Goal: Task Accomplishment & Management: Manage account settings

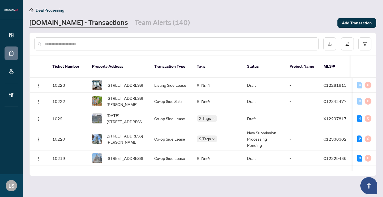
click at [80, 44] on input "text" at bounding box center [179, 44] width 269 height 6
paste input "******"
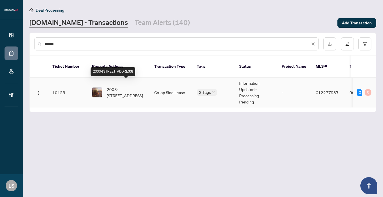
type input "******"
click at [128, 87] on span "2003-[STREET_ADDRESS]" at bounding box center [126, 92] width 38 height 12
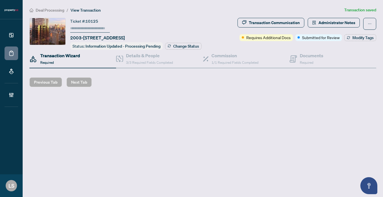
type input "******"
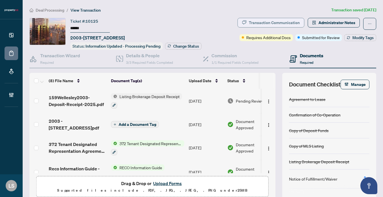
click at [287, 21] on div "Transaction Communication" at bounding box center [274, 22] width 51 height 9
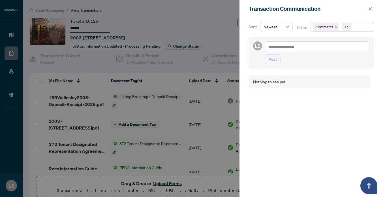
click at [158, 86] on div at bounding box center [191, 98] width 383 height 197
click at [158, 108] on div at bounding box center [191, 98] width 383 height 197
click at [372, 7] on button "button" at bounding box center [369, 8] width 7 height 7
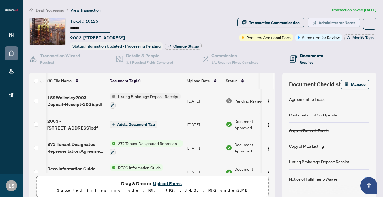
click at [332, 23] on span "Administrator Notes" at bounding box center [336, 22] width 37 height 9
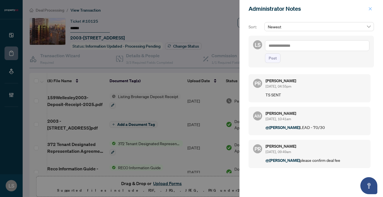
click at [371, 11] on span "button" at bounding box center [370, 8] width 4 height 9
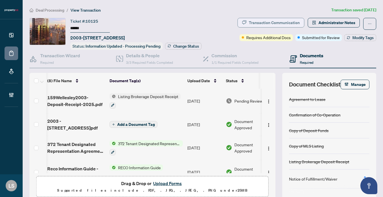
click at [274, 25] on div "Transaction Communication" at bounding box center [274, 22] width 51 height 9
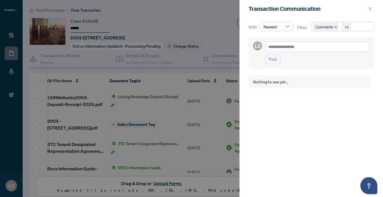
click at [370, 9] on icon "close" at bounding box center [370, 9] width 4 height 4
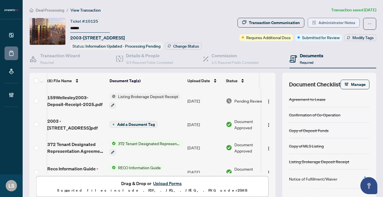
click at [335, 25] on span "Administrator Notes" at bounding box center [336, 22] width 37 height 9
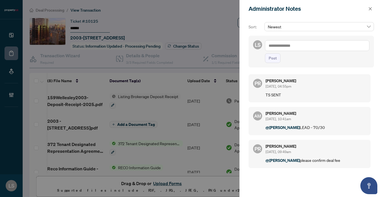
click at [278, 43] on textarea at bounding box center [317, 45] width 104 height 11
click at [132, 109] on div at bounding box center [191, 98] width 383 height 197
click at [106, 65] on div at bounding box center [191, 98] width 383 height 197
click at [162, 23] on div at bounding box center [191, 98] width 383 height 197
click at [371, 9] on icon "close" at bounding box center [370, 9] width 4 height 4
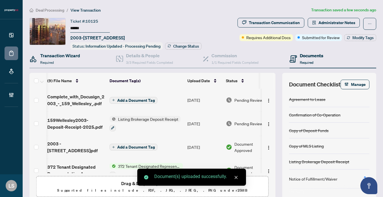
scroll to position [0, 1]
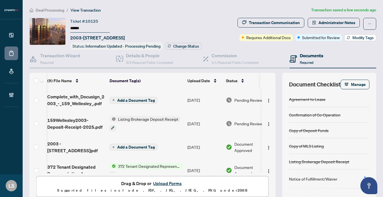
click at [365, 36] on span "Modify Tags" at bounding box center [362, 38] width 21 height 4
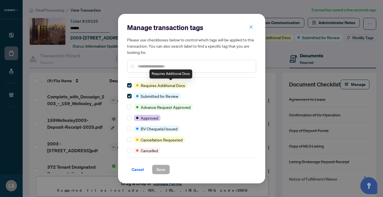
click at [184, 68] on input "text" at bounding box center [194, 66] width 114 height 6
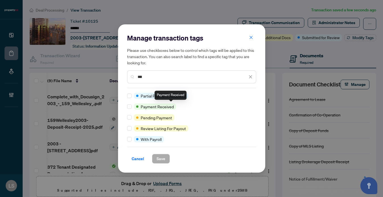
type input "***"
click at [154, 107] on span "Payment Received" at bounding box center [157, 106] width 33 height 6
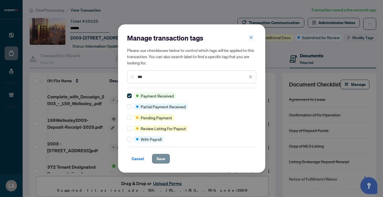
click at [164, 156] on span "Save" at bounding box center [160, 158] width 9 height 9
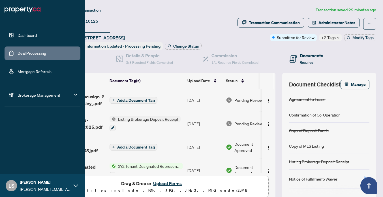
click at [18, 51] on link "Deal Processing" at bounding box center [32, 53] width 29 height 5
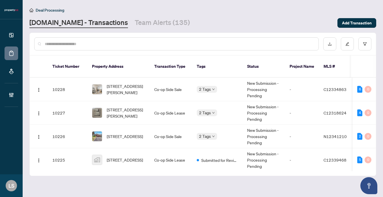
click at [136, 35] on div at bounding box center [203, 44] width 346 height 22
click at [133, 41] on input "text" at bounding box center [179, 44] width 269 height 6
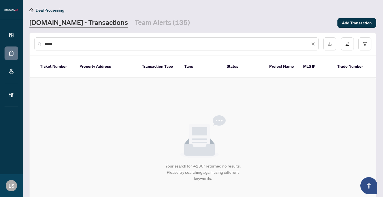
drag, startPoint x: 72, startPoint y: 46, endPoint x: 2, endPoint y: 45, distance: 69.9
click at [2, 45] on div "Dashboard Deal Processing Mortgage Referrals Brokerage Management LS [PERSON_NA…" at bounding box center [191, 98] width 383 height 197
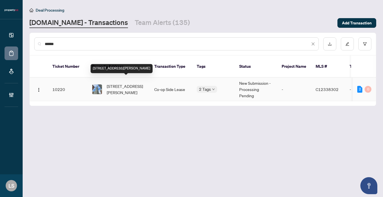
type input "******"
click at [113, 84] on span "[STREET_ADDRESS][PERSON_NAME]" at bounding box center [126, 89] width 38 height 12
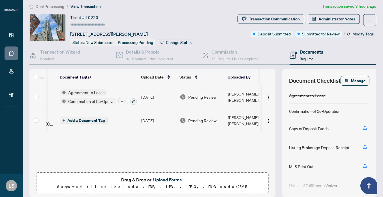
scroll to position [0, 54]
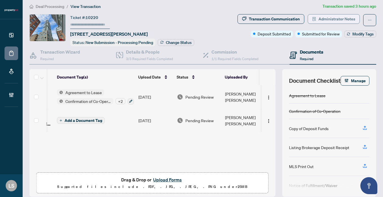
click at [329, 20] on span "Administrator Notes" at bounding box center [336, 18] width 37 height 9
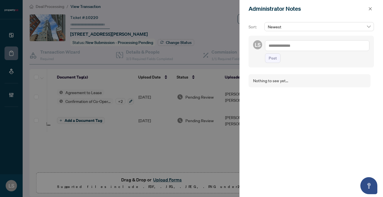
click at [288, 46] on textarea at bounding box center [317, 45] width 104 height 11
paste textarea "**********"
type textarea "**********"
click at [274, 63] on span "Post" at bounding box center [272, 57] width 8 height 9
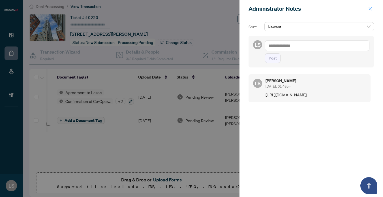
click at [373, 11] on button "button" at bounding box center [369, 8] width 7 height 7
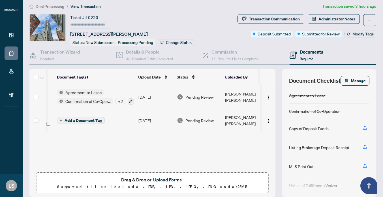
click at [55, 7] on span "Deal Processing" at bounding box center [50, 6] width 29 height 5
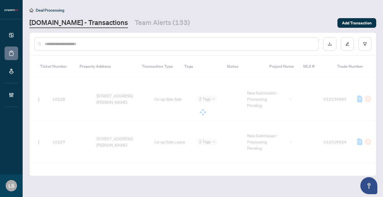
click at [107, 45] on input "text" at bounding box center [179, 44] width 269 height 6
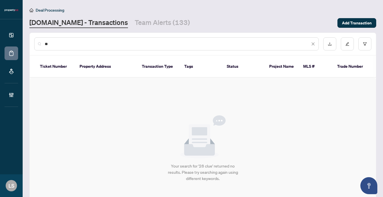
type input "*"
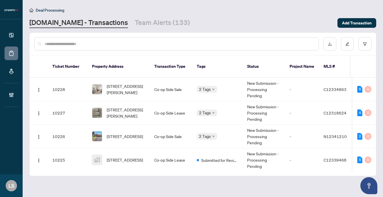
click at [108, 41] on input "text" at bounding box center [179, 44] width 269 height 6
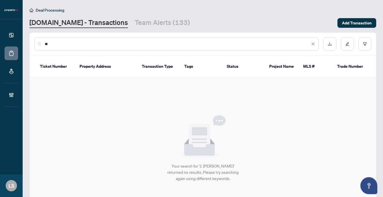
type input "*"
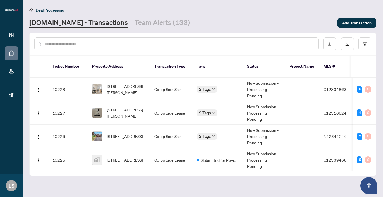
click at [79, 45] on input "text" at bounding box center [179, 44] width 269 height 6
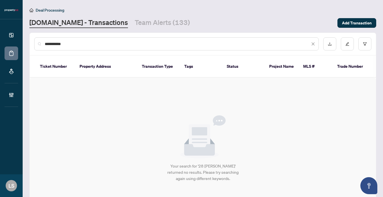
drag, startPoint x: 87, startPoint y: 46, endPoint x: 11, endPoint y: 45, distance: 76.1
click at [11, 45] on div "**********" at bounding box center [191, 98] width 383 height 197
type input "*"
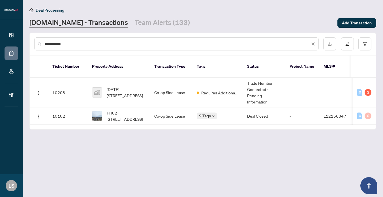
drag, startPoint x: 100, startPoint y: 44, endPoint x: 9, endPoint y: 44, distance: 90.2
click at [9, 44] on div "**********" at bounding box center [191, 98] width 383 height 197
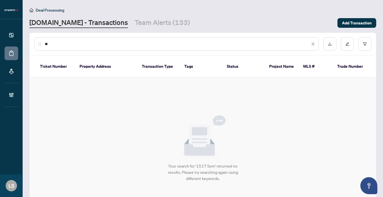
type input "*"
